Goal: Check status: Check status

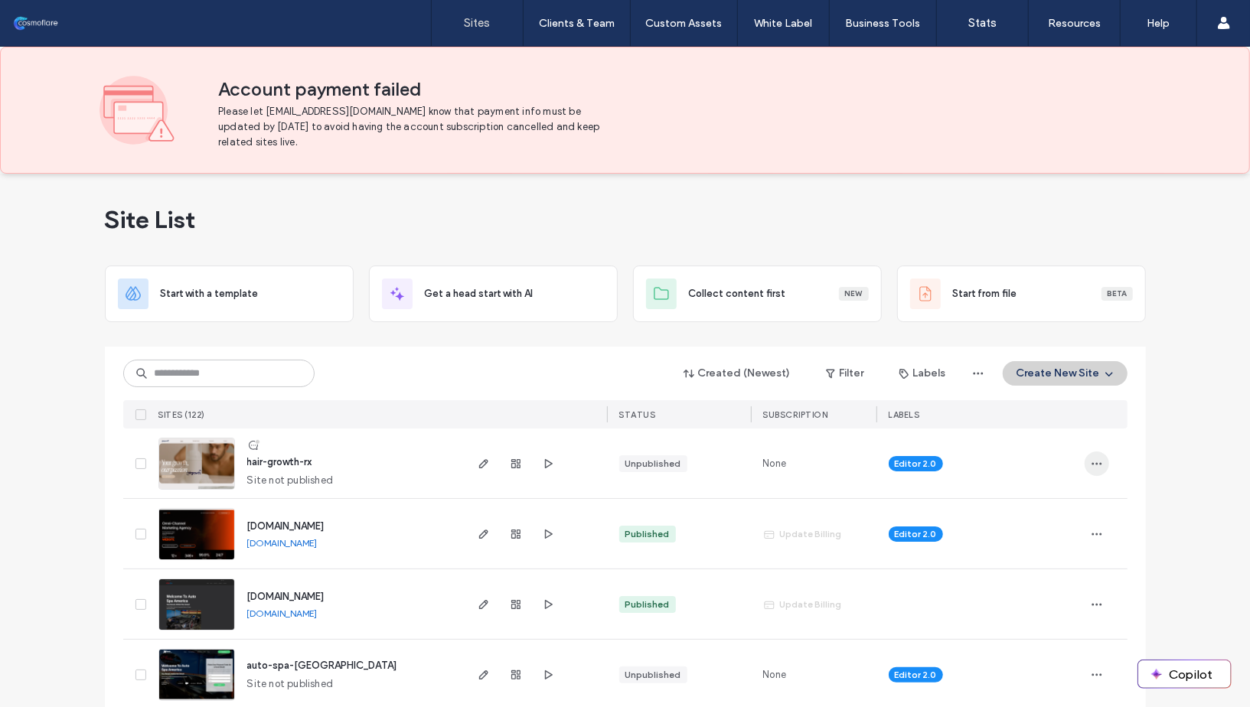
click at [1091, 463] on icon "button" at bounding box center [1097, 464] width 12 height 12
click at [1040, 628] on span "Site Dashboard" at bounding box center [1032, 628] width 73 height 15
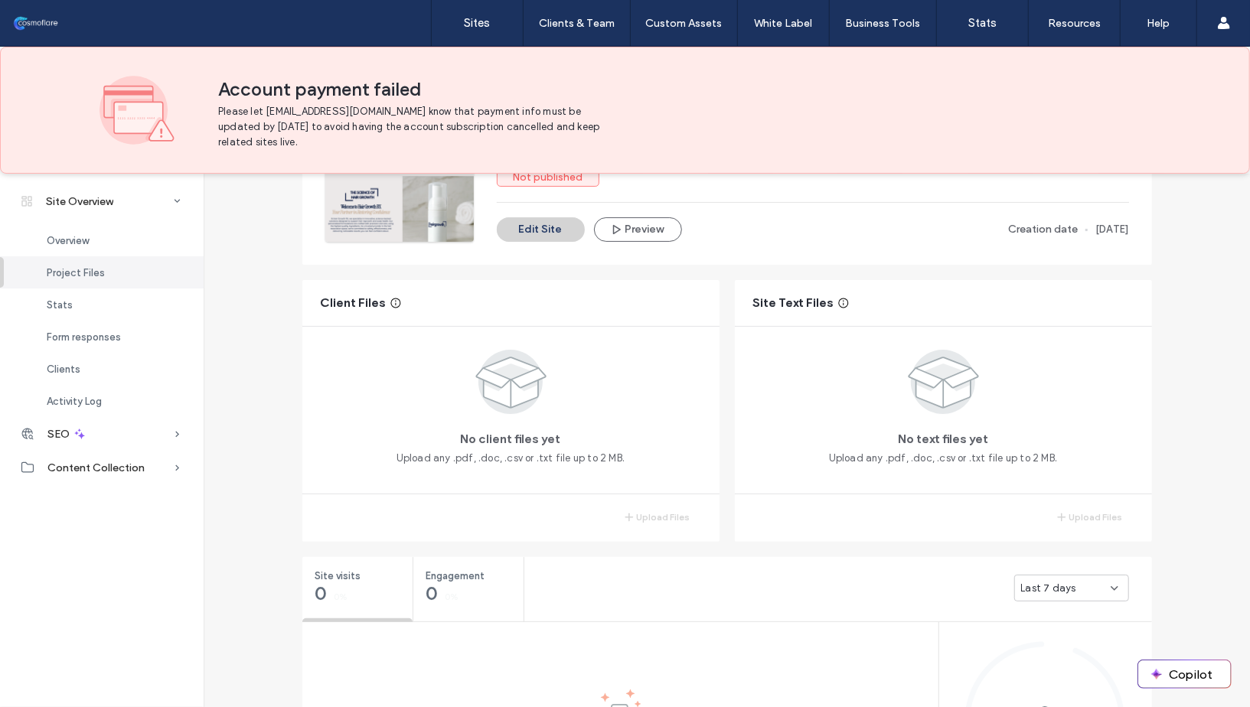
scroll to position [226, 0]
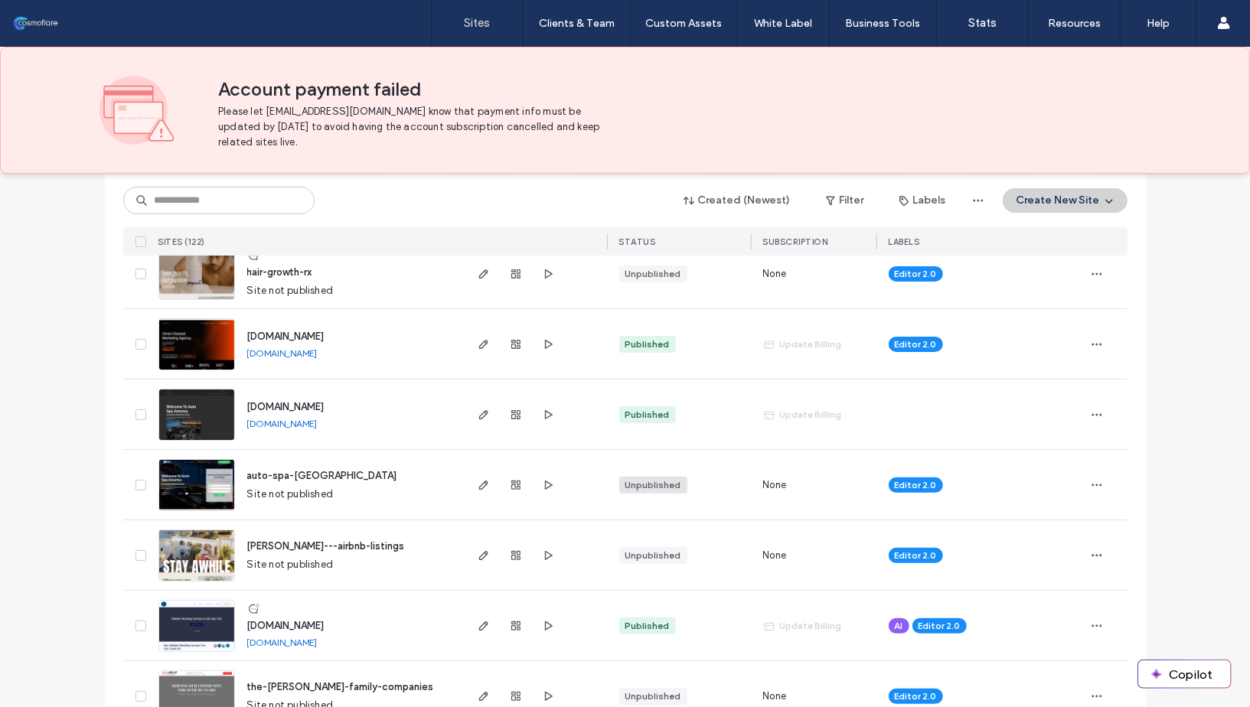
scroll to position [167, 0]
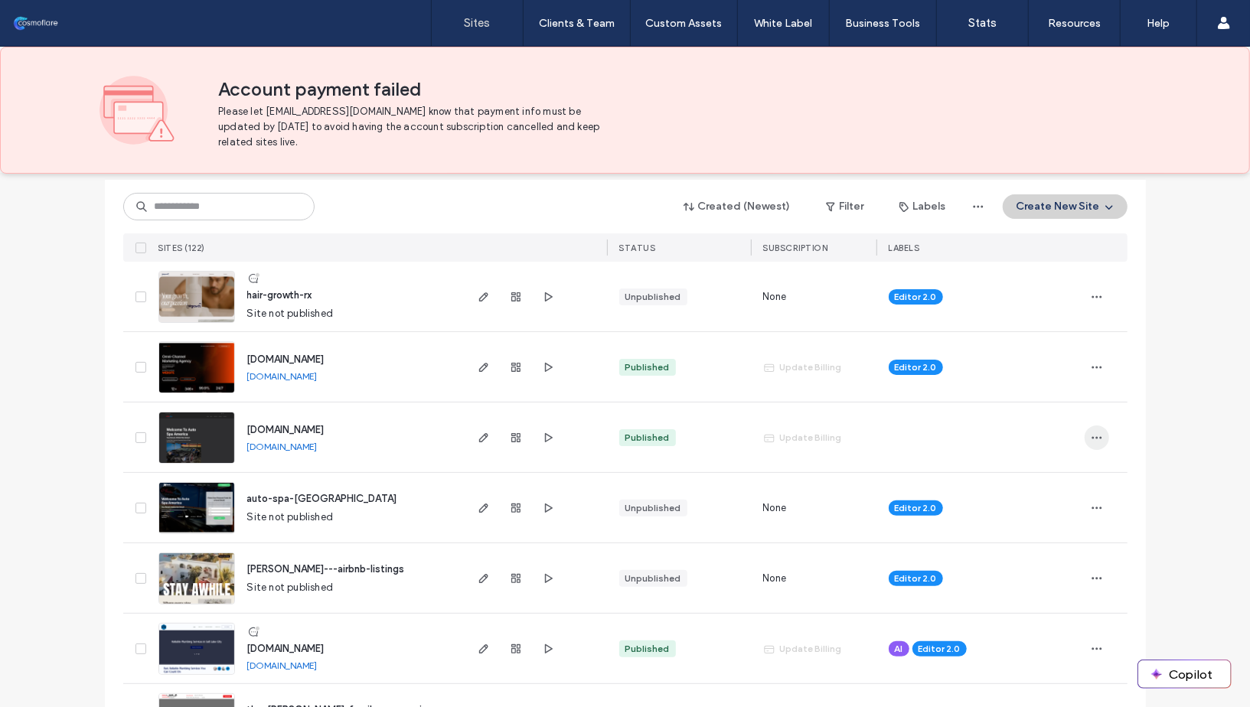
click at [1099, 437] on span "button" at bounding box center [1096, 438] width 24 height 24
click at [1044, 617] on span "Site Dashboard" at bounding box center [1032, 620] width 73 height 15
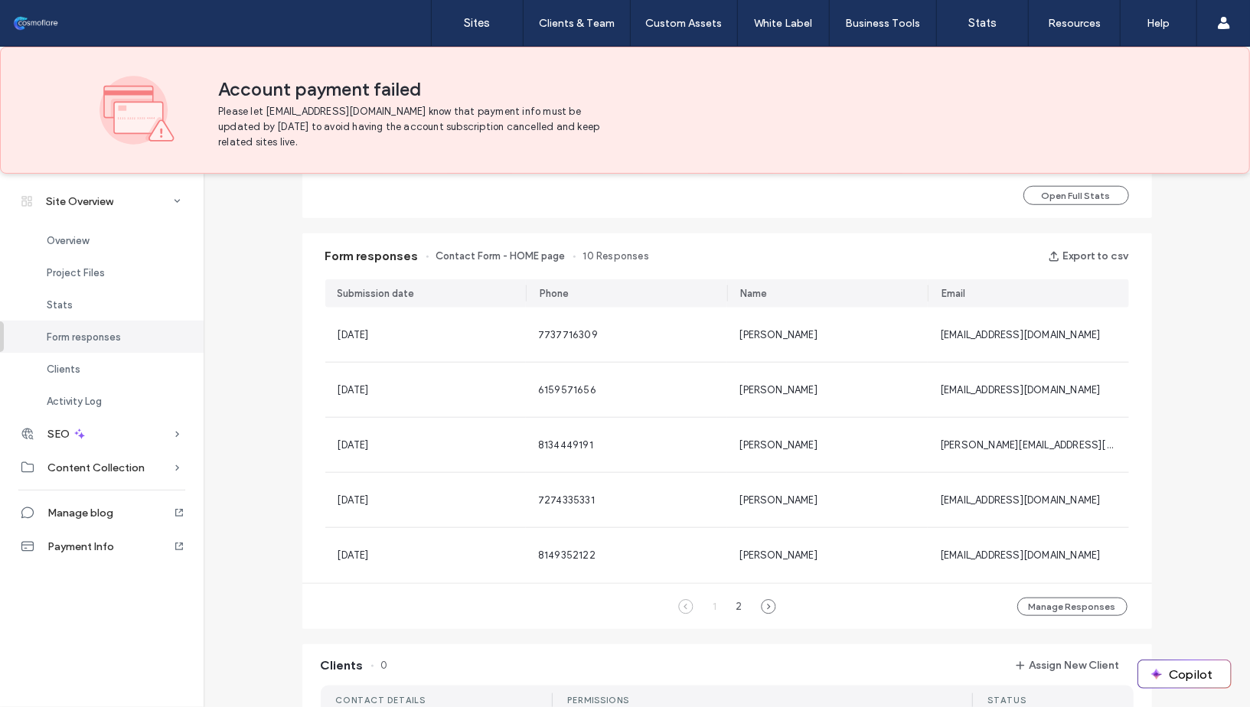
scroll to position [908, 0]
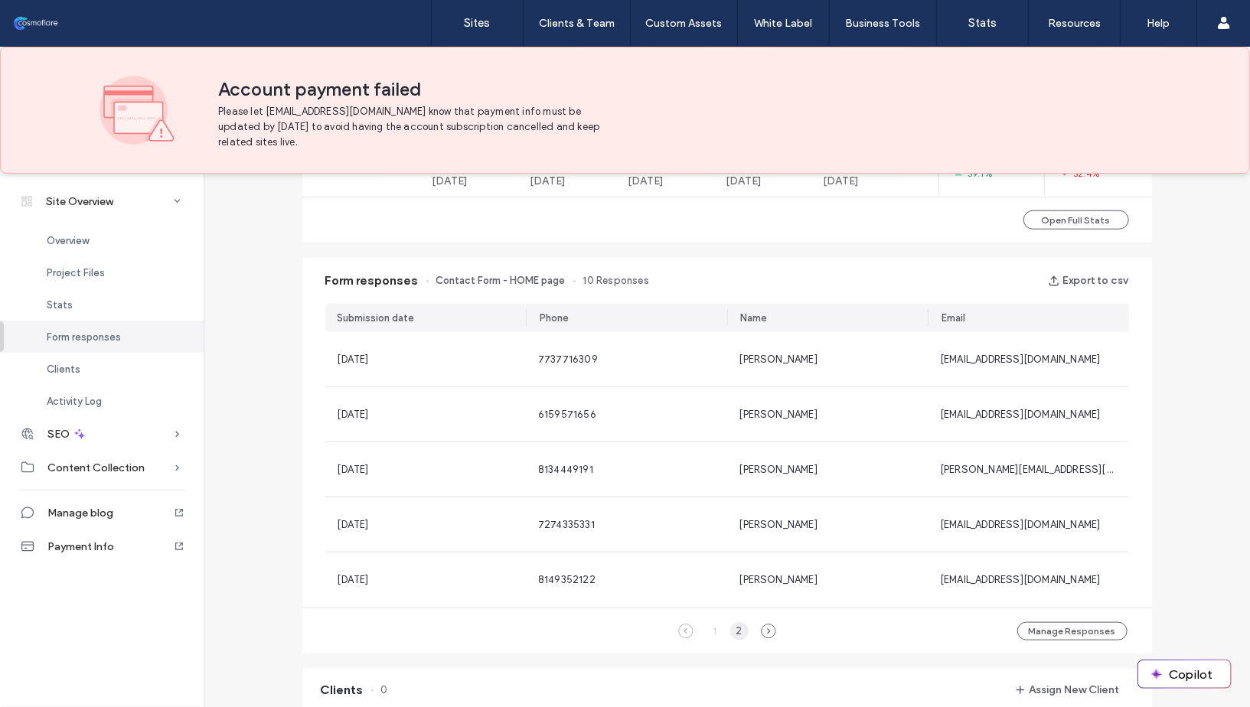
click at [734, 634] on div "2" at bounding box center [739, 631] width 18 height 18
click at [706, 628] on div "1" at bounding box center [715, 631] width 18 height 18
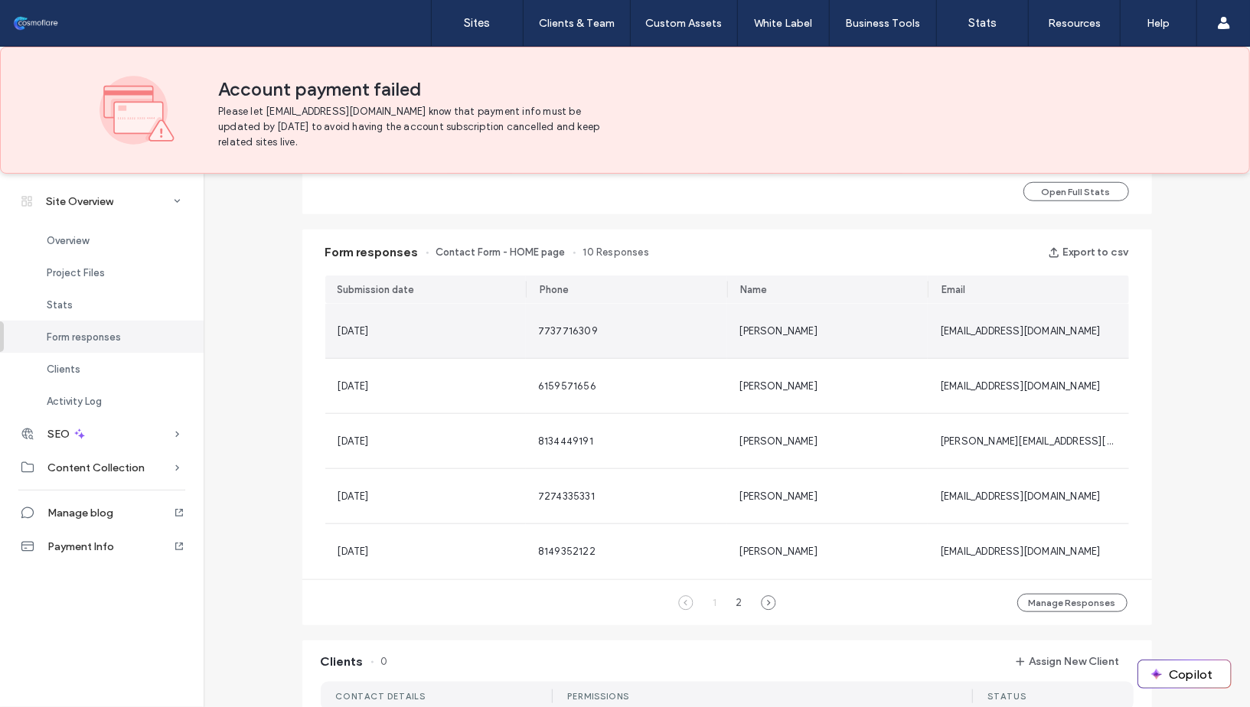
scroll to position [947, 0]
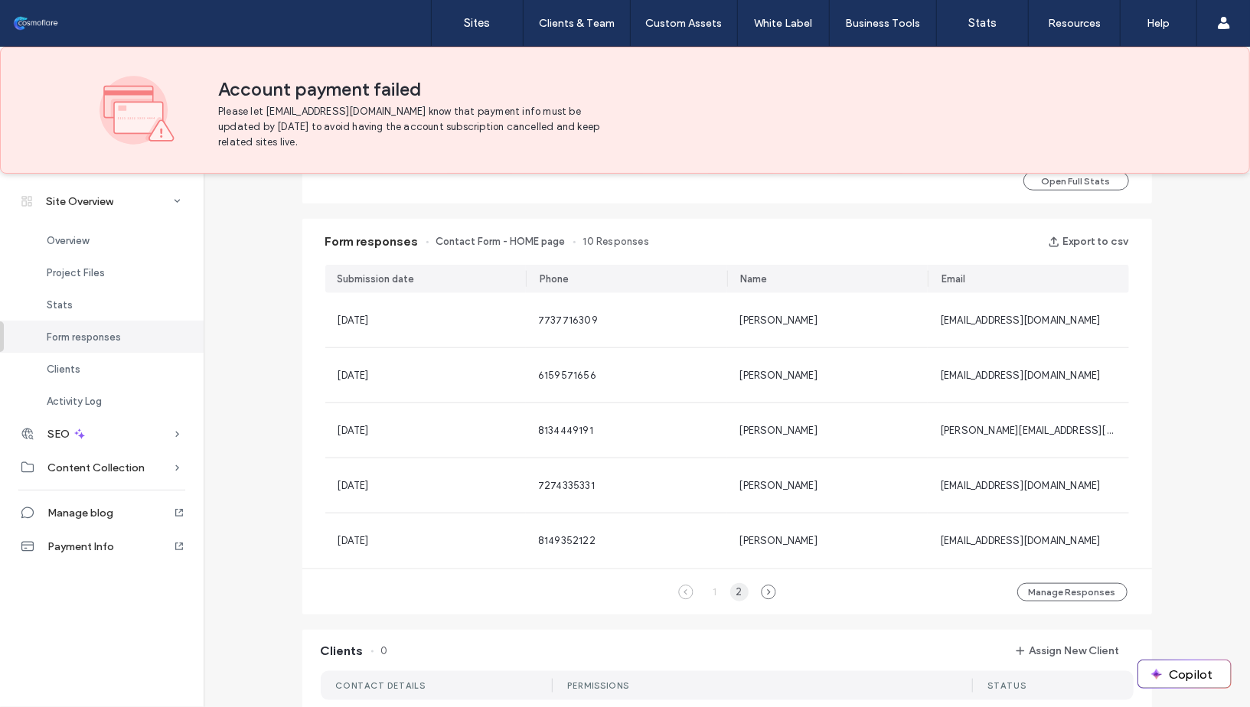
click at [736, 589] on div "2" at bounding box center [739, 592] width 18 height 18
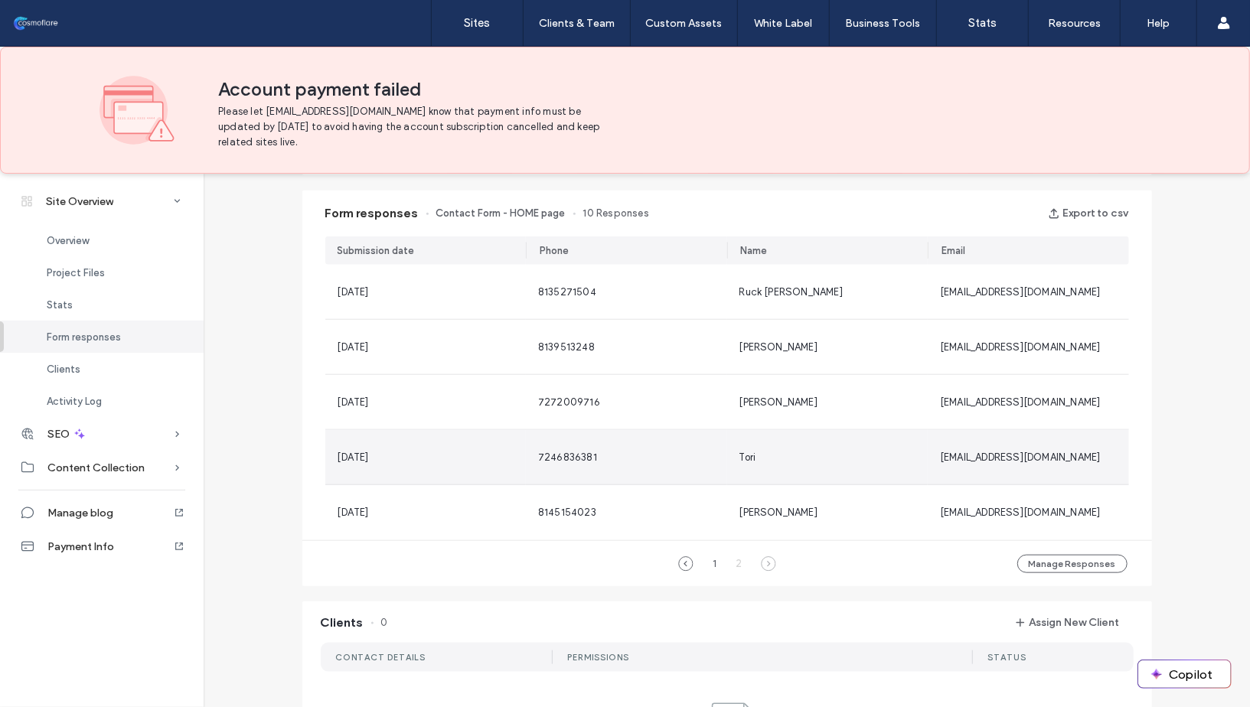
scroll to position [973, 0]
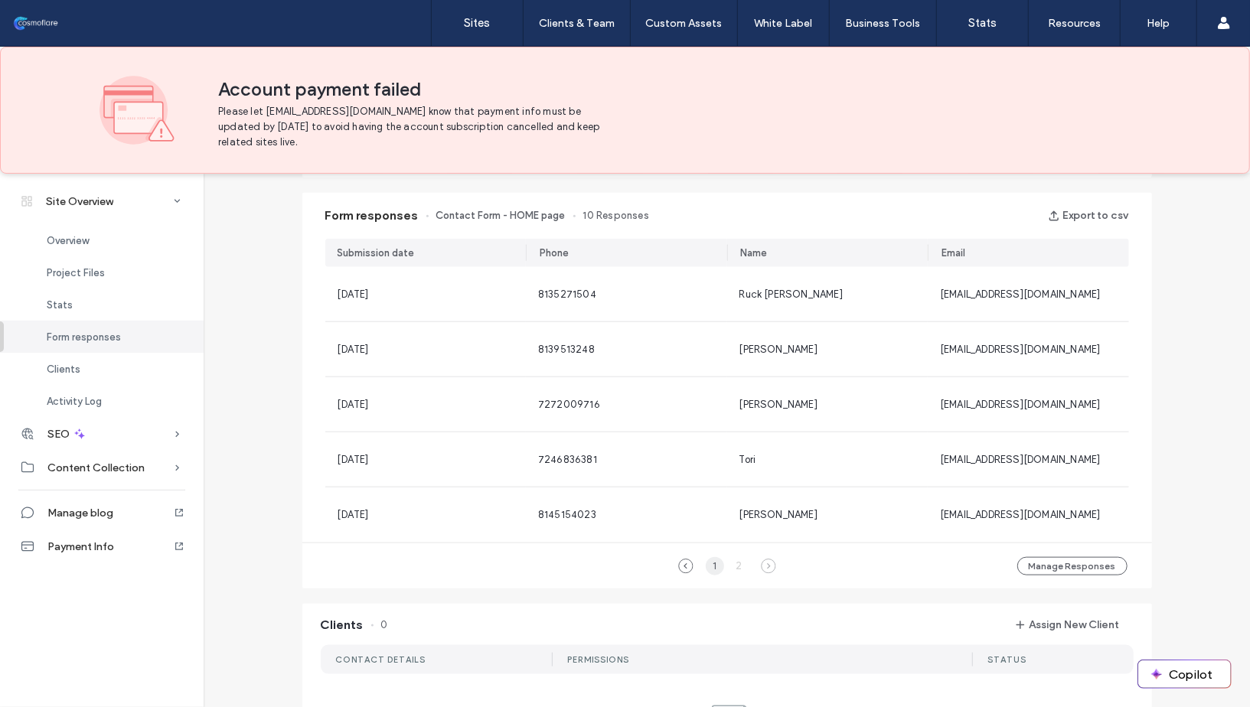
click at [706, 562] on div "1" at bounding box center [715, 566] width 18 height 18
click at [730, 563] on div "2" at bounding box center [739, 566] width 18 height 18
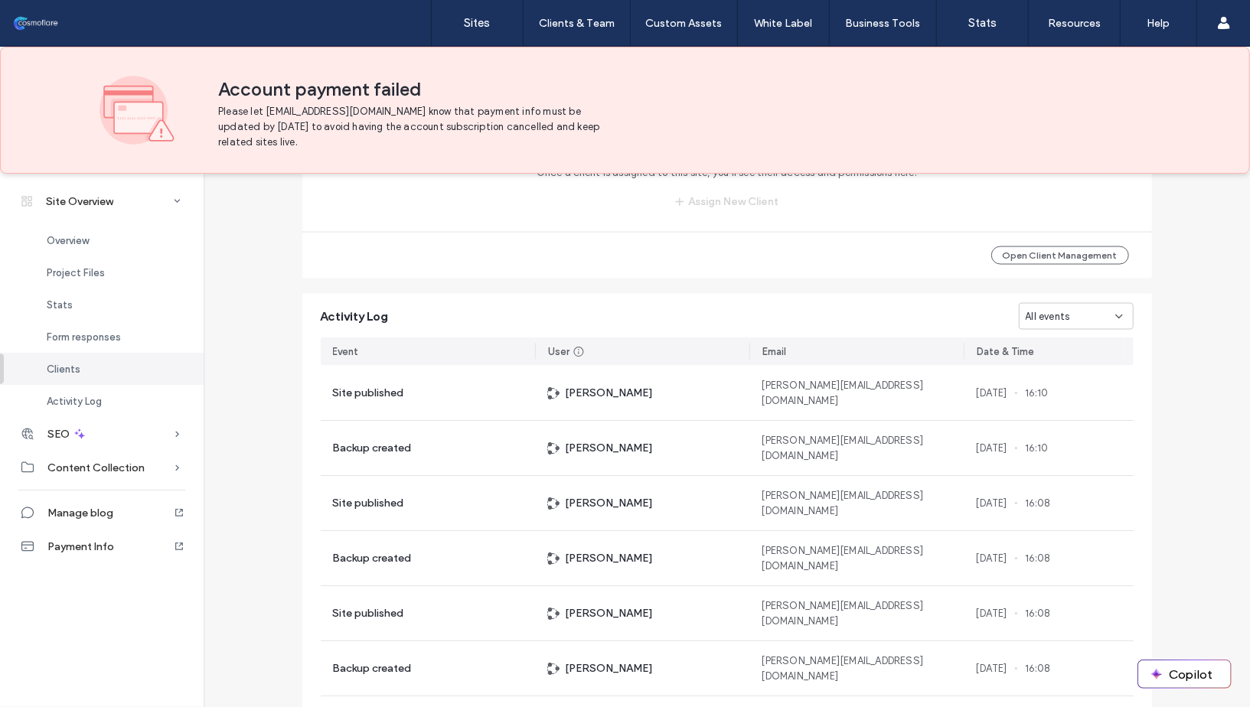
scroll to position [1678, 0]
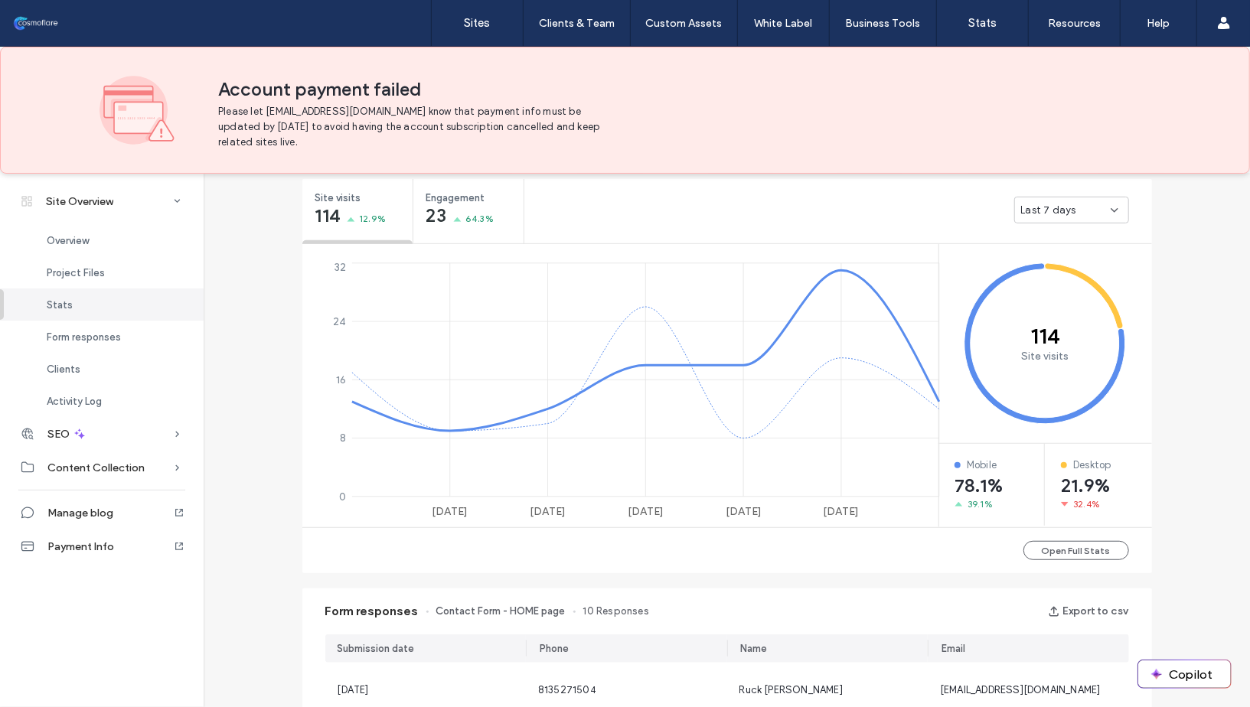
scroll to position [541, 0]
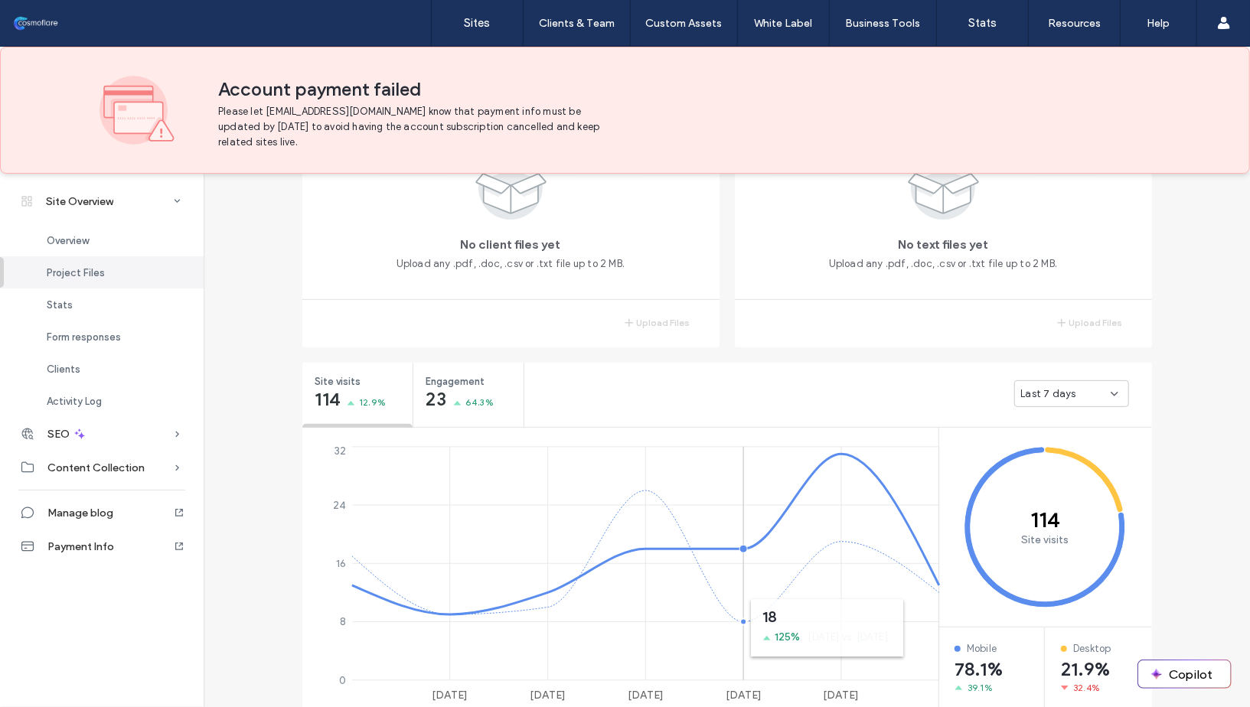
scroll to position [392, 0]
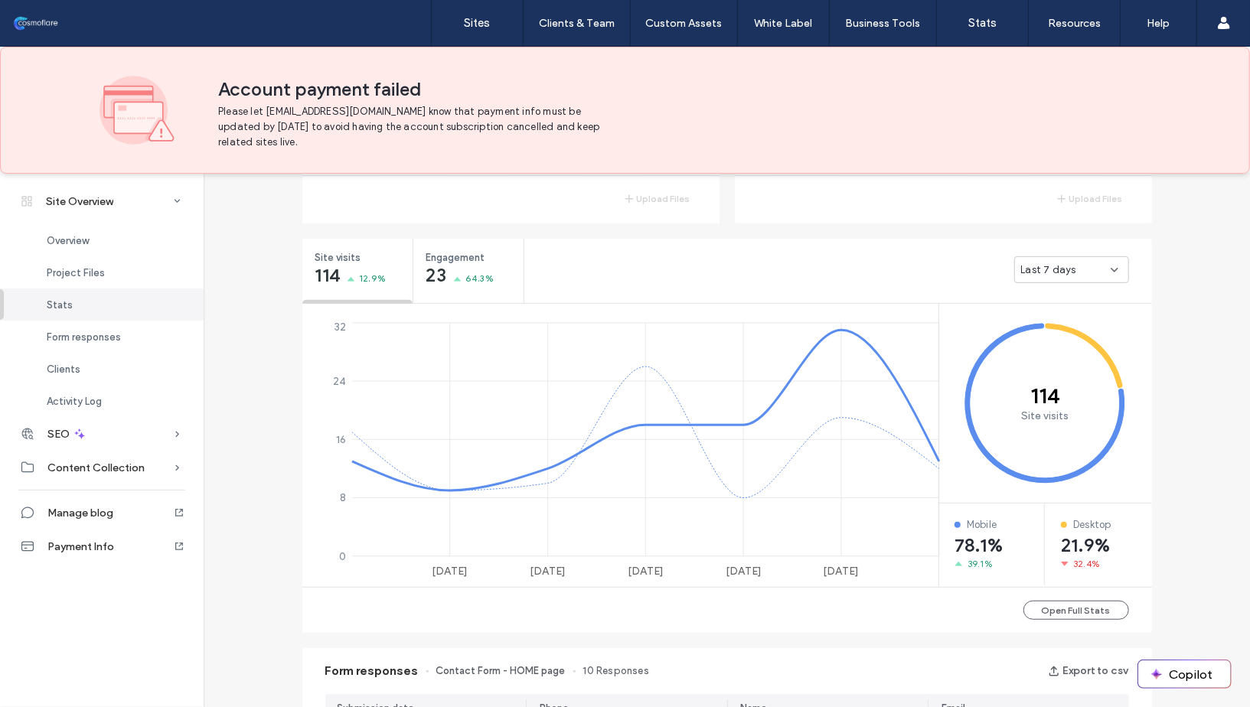
scroll to position [514, 0]
click at [1040, 266] on span "Last 7 days" at bounding box center [1048, 273] width 55 height 15
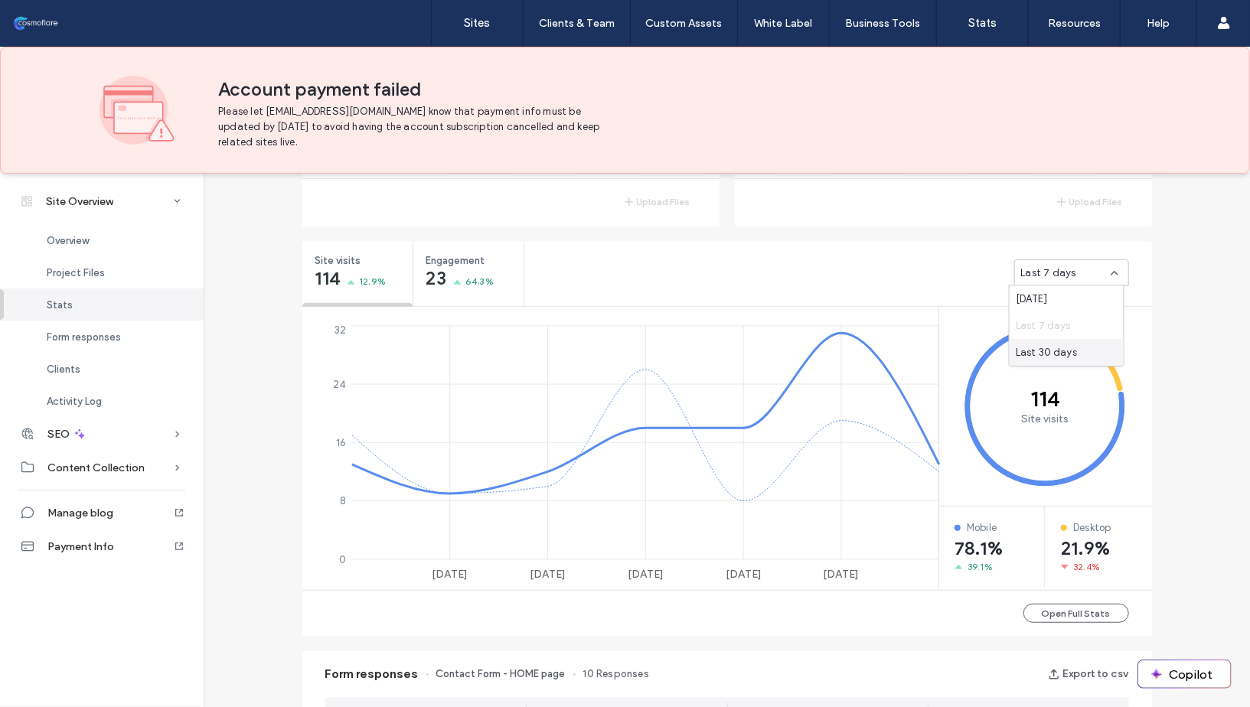
click at [1041, 347] on span "Last 30 days" at bounding box center [1046, 352] width 61 height 15
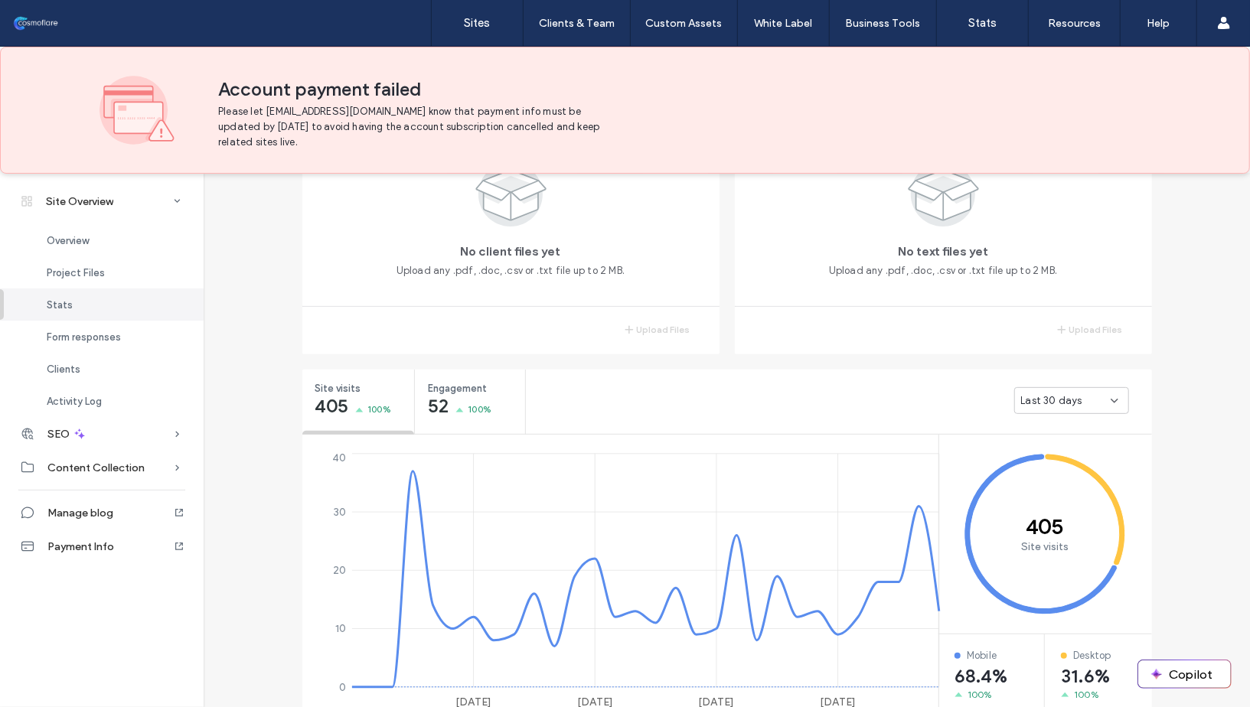
scroll to position [214, 0]
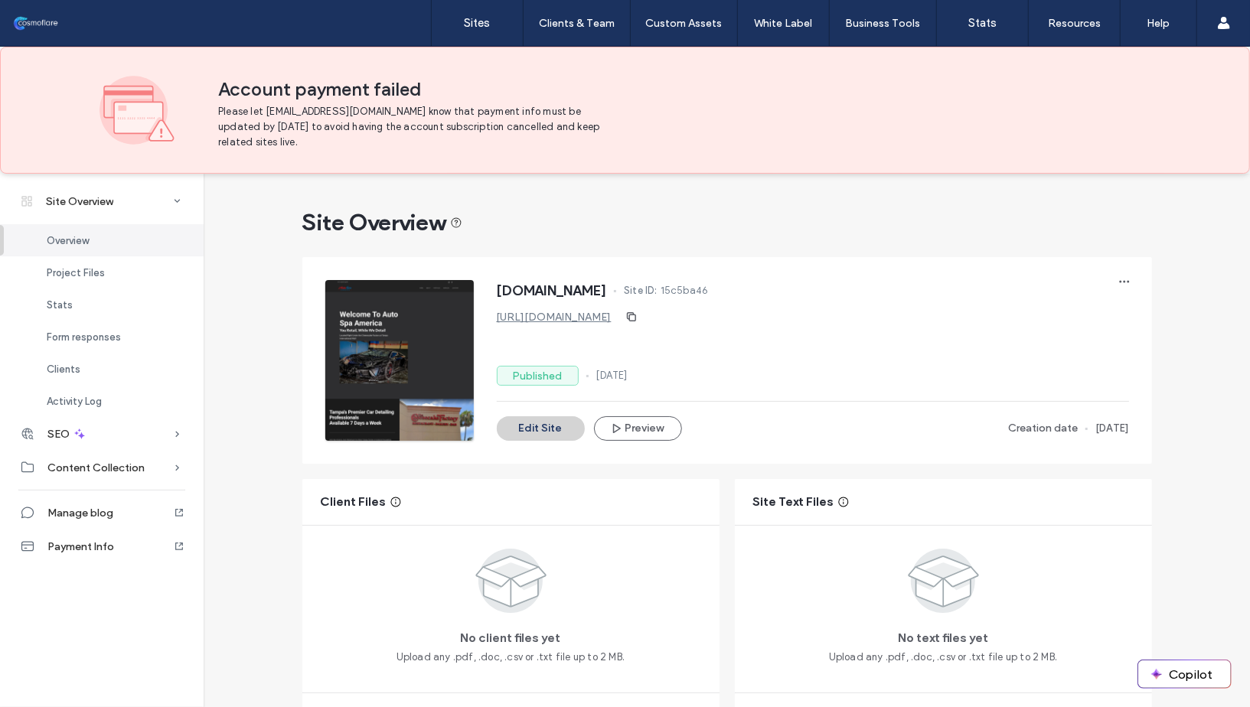
click at [612, 315] on link "[URL][DOMAIN_NAME]" at bounding box center [554, 317] width 115 height 13
click at [49, 24] on div at bounding box center [98, 23] width 174 height 24
